Goal: Task Accomplishment & Management: Manage account settings

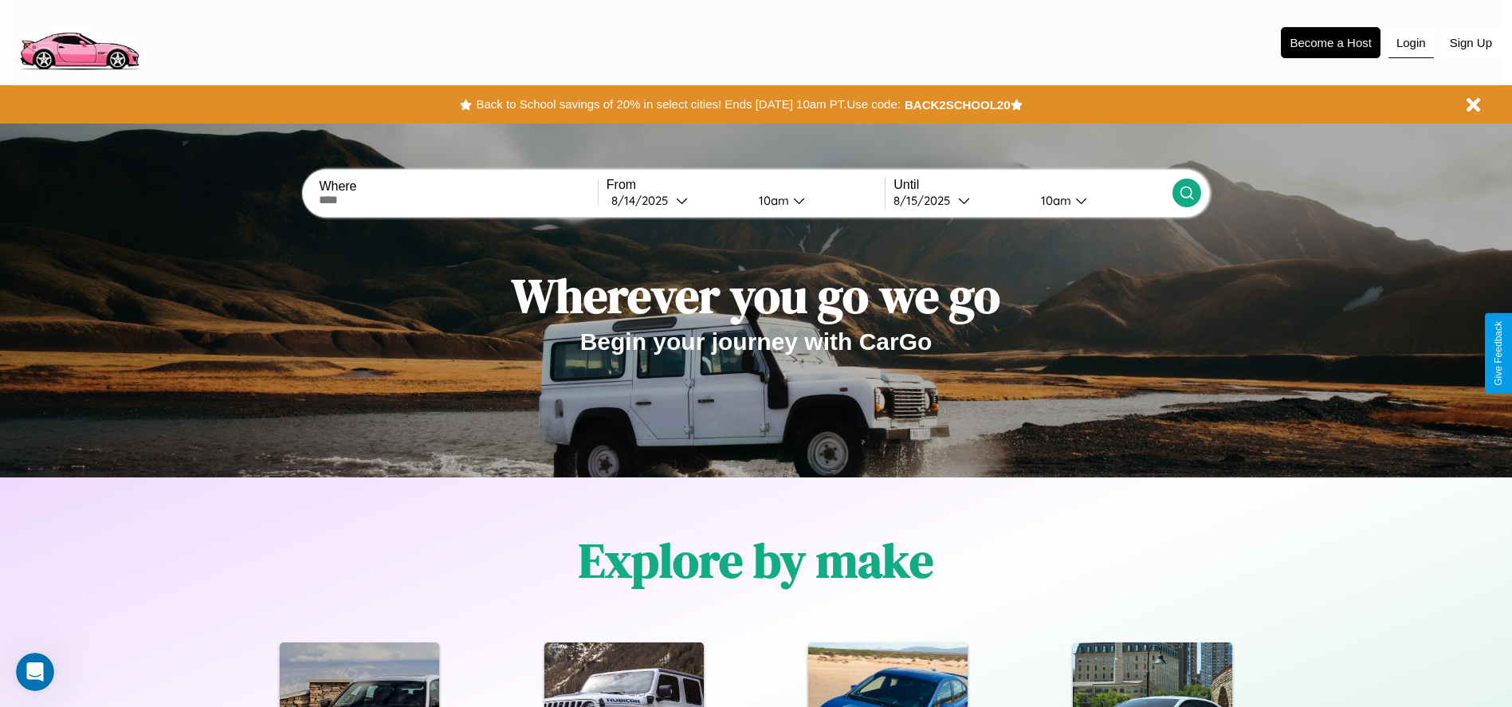
click at [1411, 42] on button "Login" at bounding box center [1410, 43] width 45 height 30
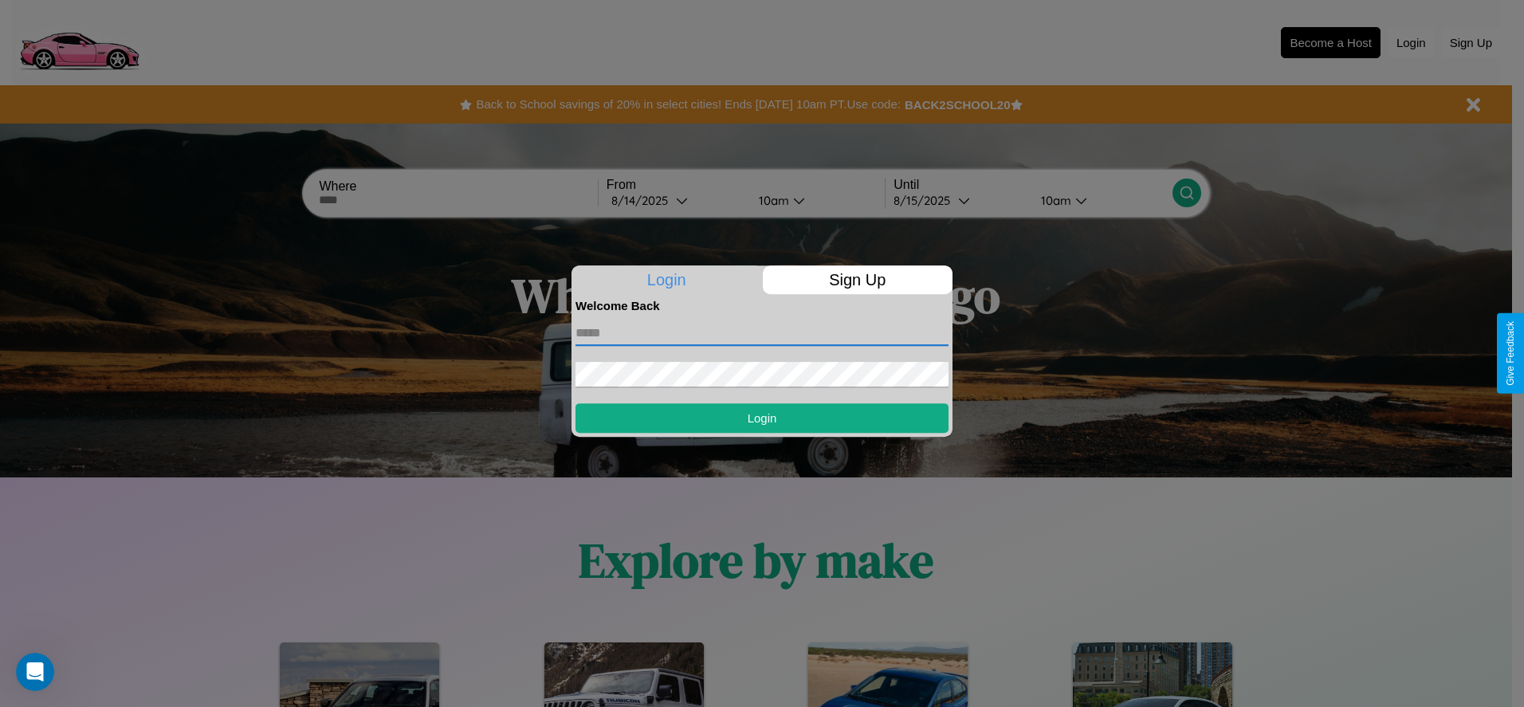
click at [762, 332] on input "text" at bounding box center [761, 333] width 373 height 26
type input "**********"
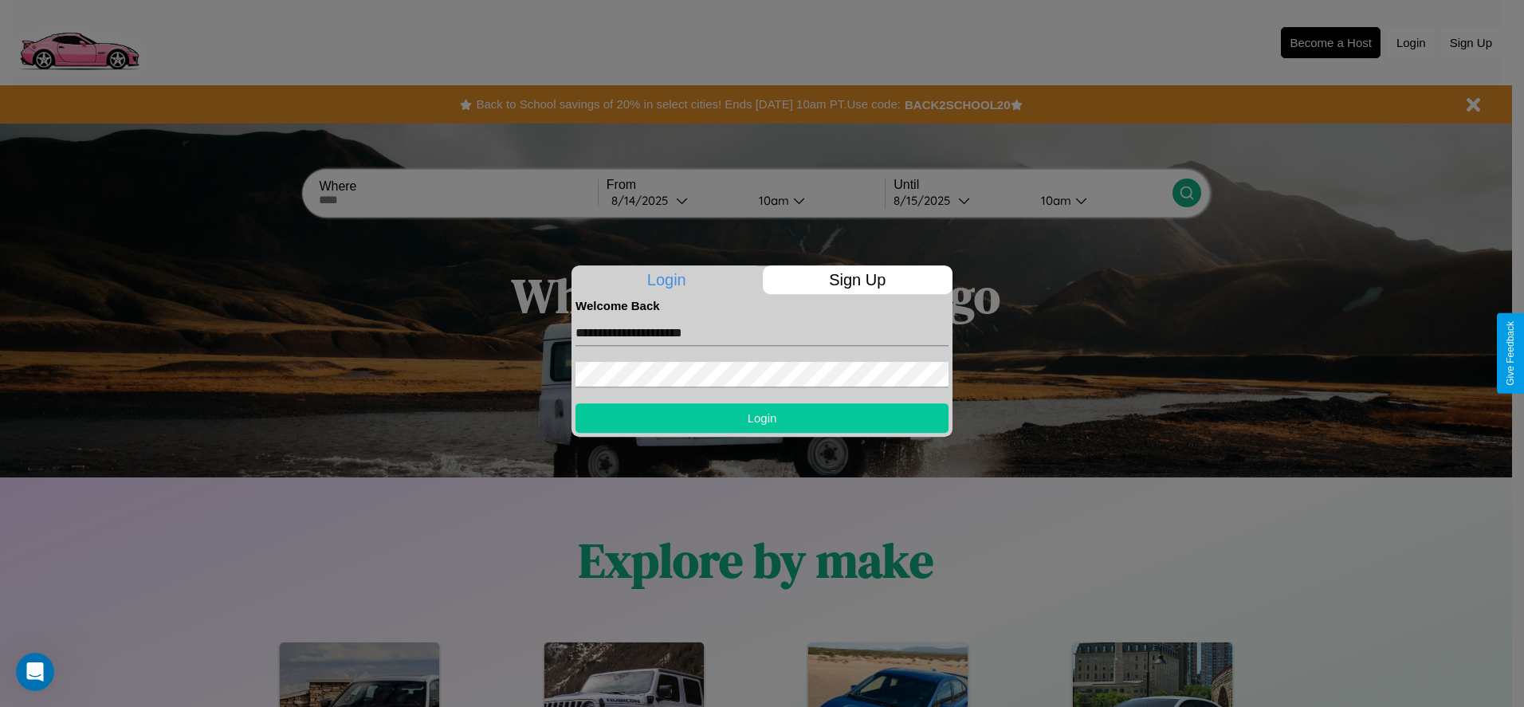
click at [762, 418] on button "Login" at bounding box center [761, 417] width 373 height 29
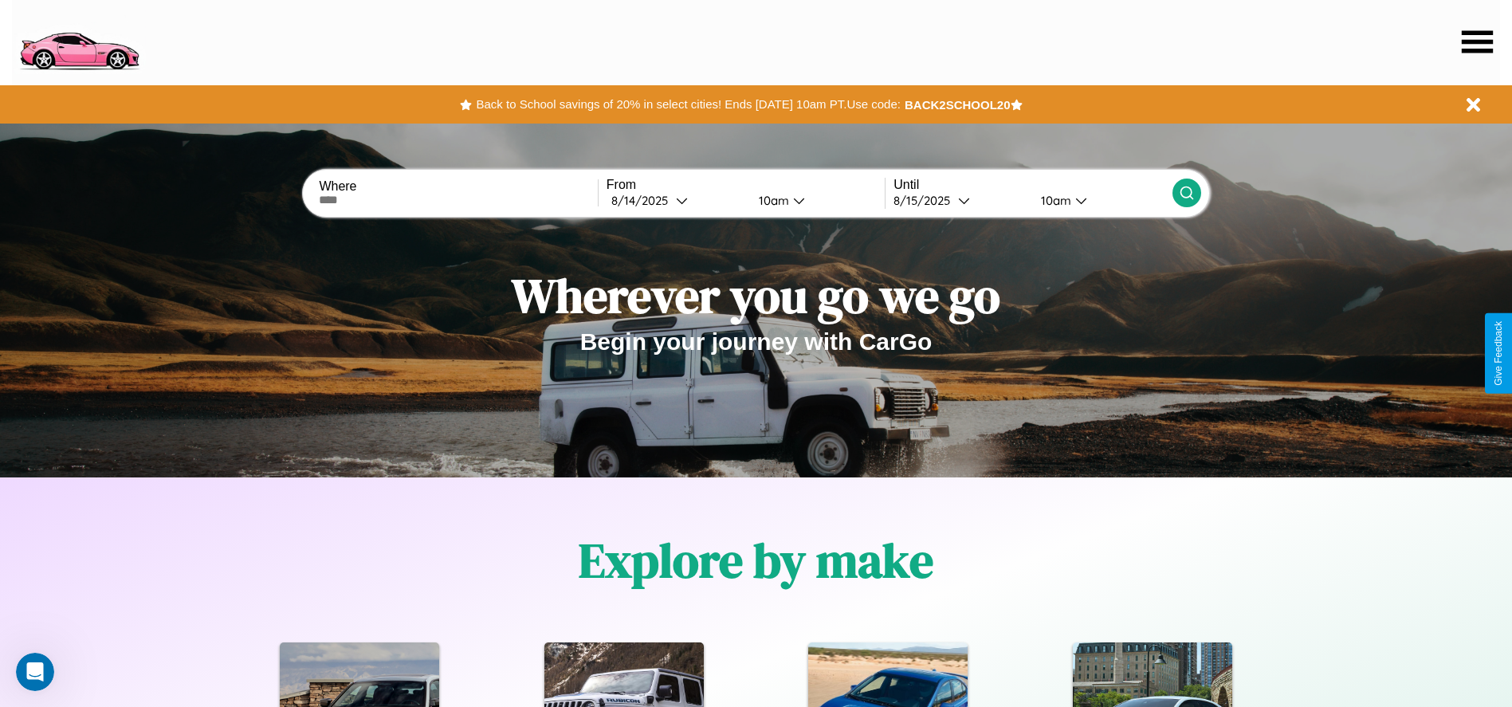
click at [1477, 41] on icon at bounding box center [1477, 41] width 31 height 22
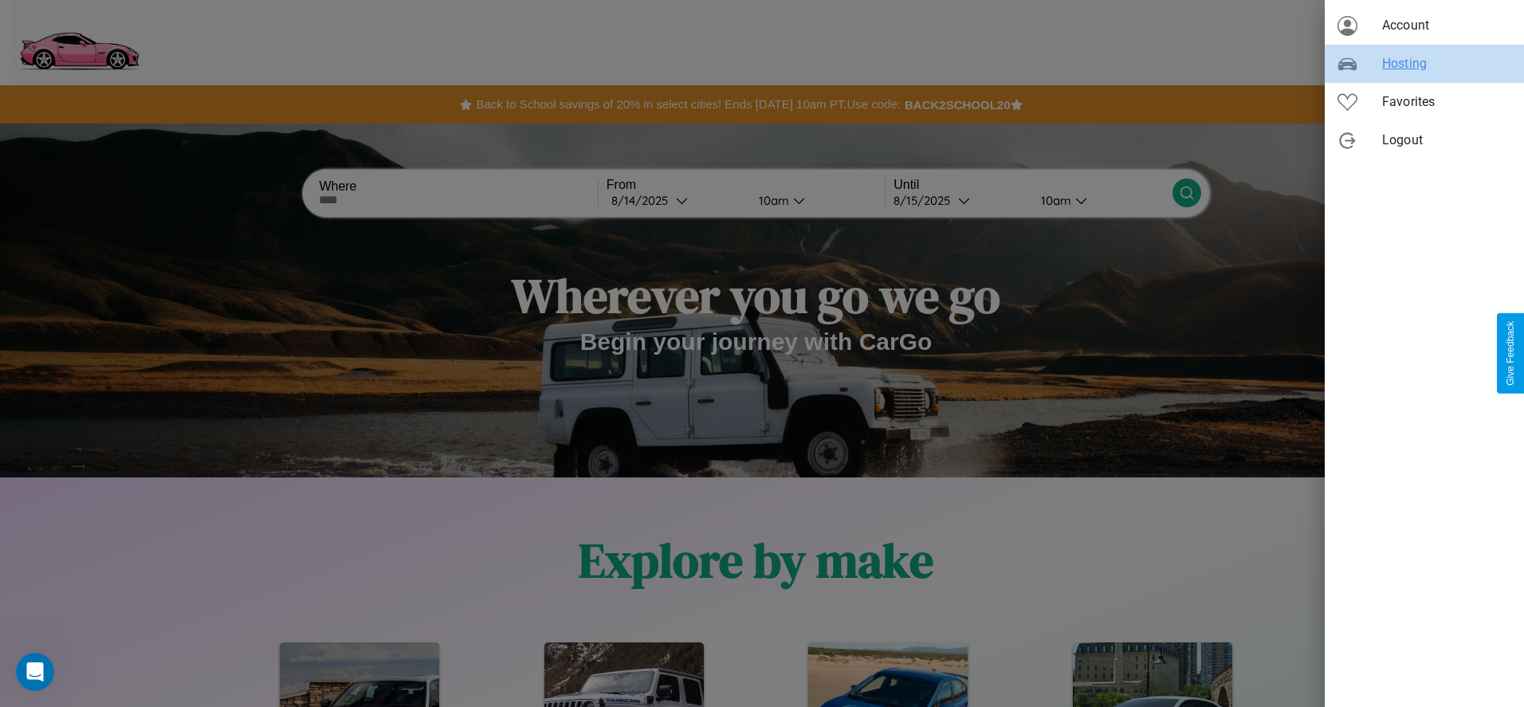
click at [1424, 64] on span "Hosting" at bounding box center [1446, 63] width 129 height 19
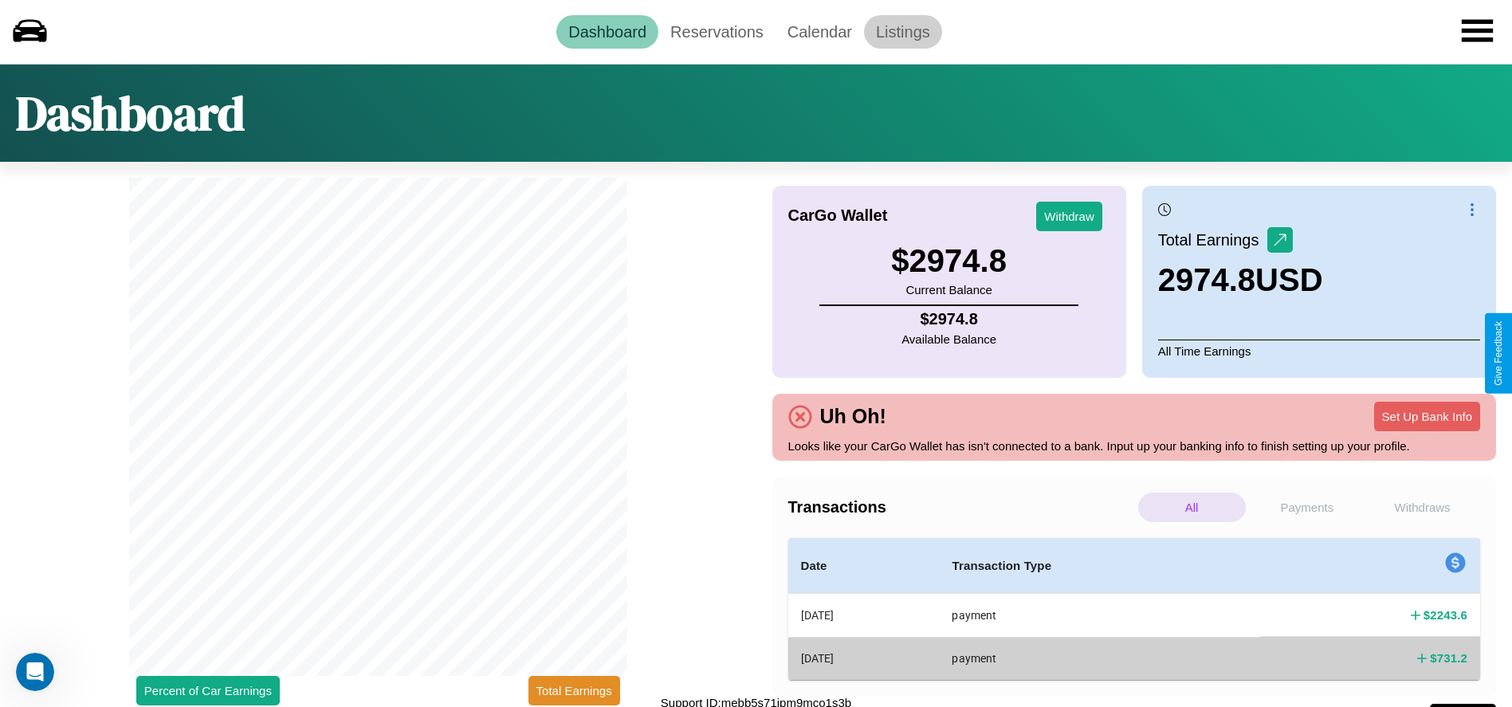
click at [902, 31] on link "Listings" at bounding box center [903, 31] width 78 height 33
